Goal: Task Accomplishment & Management: Manage account settings

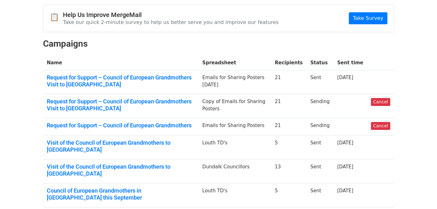
scroll to position [59, 0]
click at [385, 101] on link "Cancel" at bounding box center [380, 103] width 19 height 8
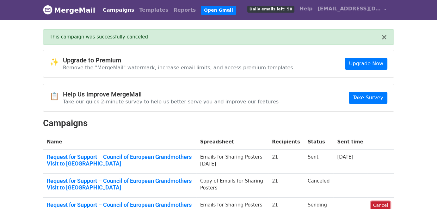
click at [378, 206] on link "Cancel" at bounding box center [380, 206] width 19 height 8
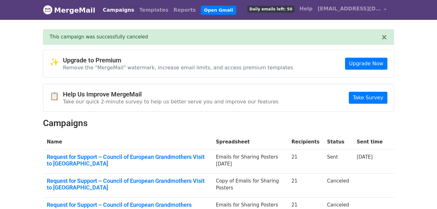
click at [232, 156] on td "Emails for Sharing Posters [DATE]" at bounding box center [250, 162] width 76 height 24
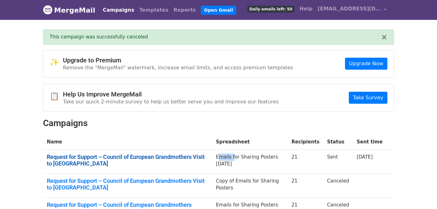
click at [167, 157] on link "Request for Support – Council of European Grandmothers Visit to Dundalk" at bounding box center [127, 161] width 161 height 14
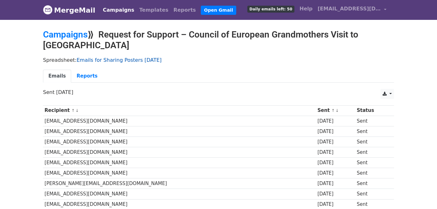
click at [120, 58] on link "Emails for Sharing Posters [DATE]" at bounding box center [118, 60] width 85 height 6
